Goal: Find specific page/section: Find specific page/section

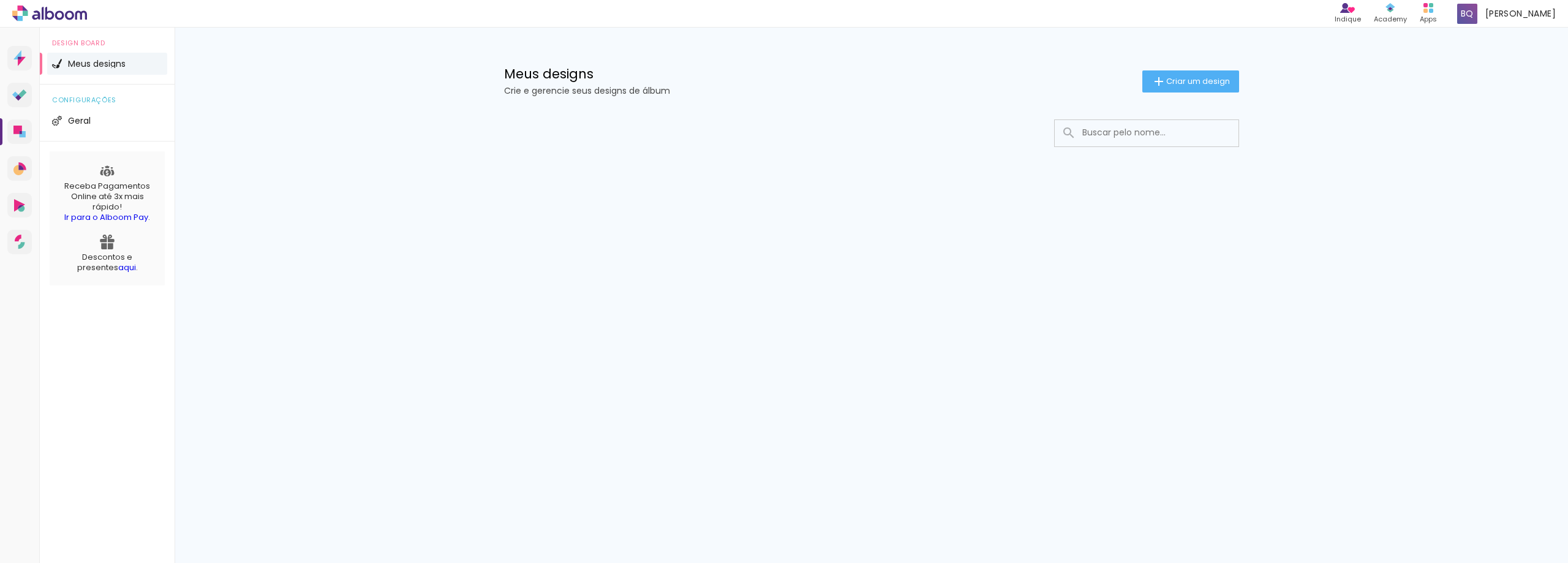
click at [68, 16] on icon at bounding box center [49, 13] width 75 height 16
click at [59, 9] on icon at bounding box center [49, 13] width 75 height 16
click at [68, 16] on icon at bounding box center [49, 13] width 75 height 16
